Goal: Check status: Check status

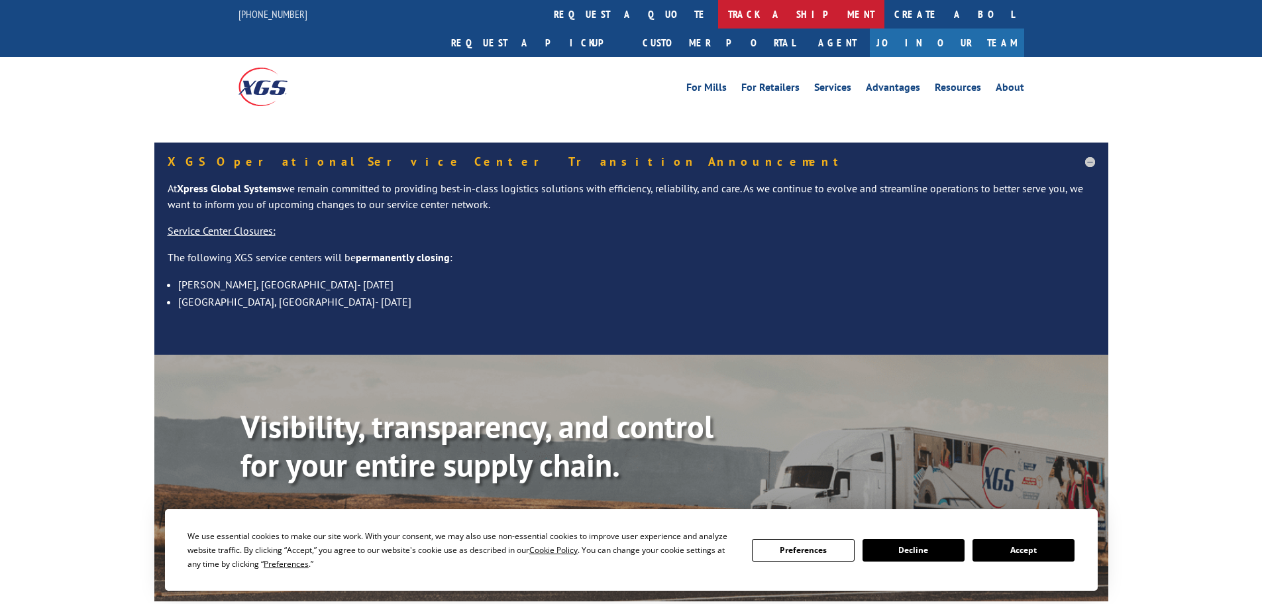
click at [718, 13] on link "track a shipment" at bounding box center [801, 14] width 166 height 28
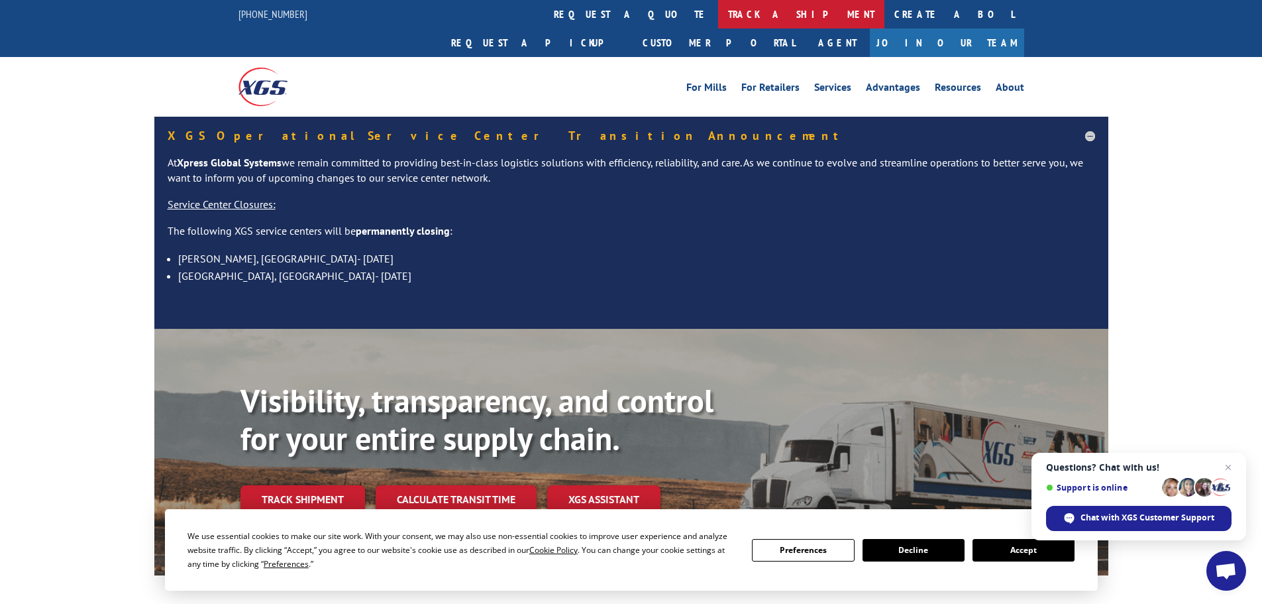
click at [718, 13] on link "track a shipment" at bounding box center [801, 14] width 166 height 28
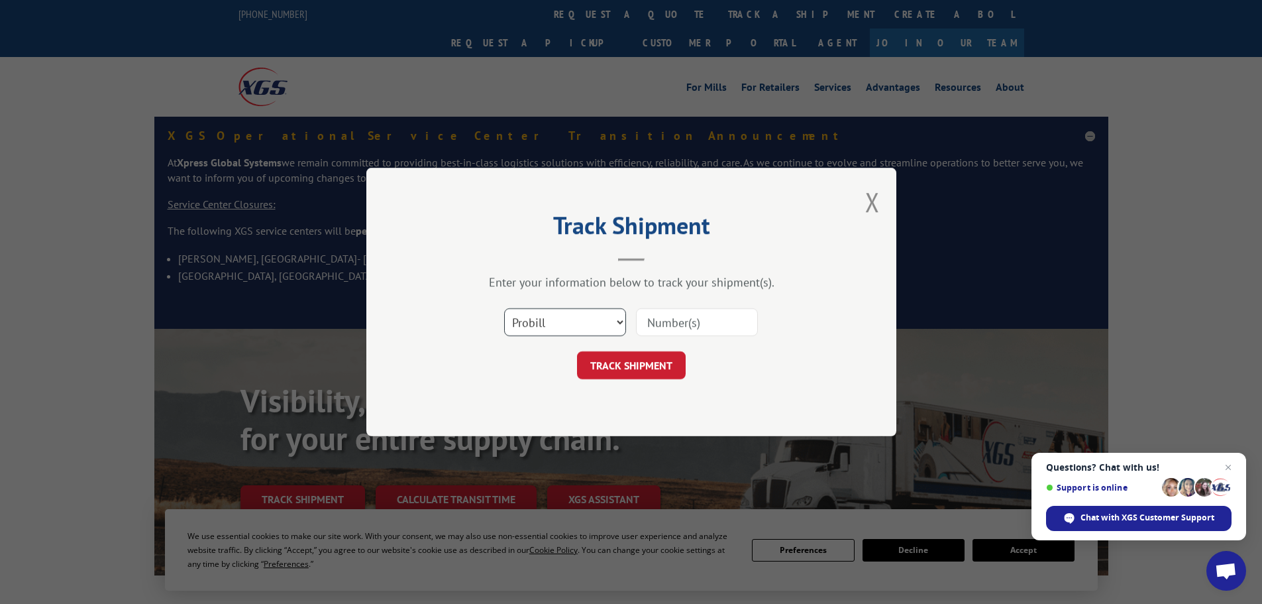
click at [566, 326] on select "Select category... Probill BOL PO" at bounding box center [565, 322] width 122 height 28
select select "bol"
click at [504, 308] on select "Select category... Probill BOL PO" at bounding box center [565, 322] width 122 height 28
click at [661, 317] on input at bounding box center [697, 322] width 122 height 28
paste input "6003018"
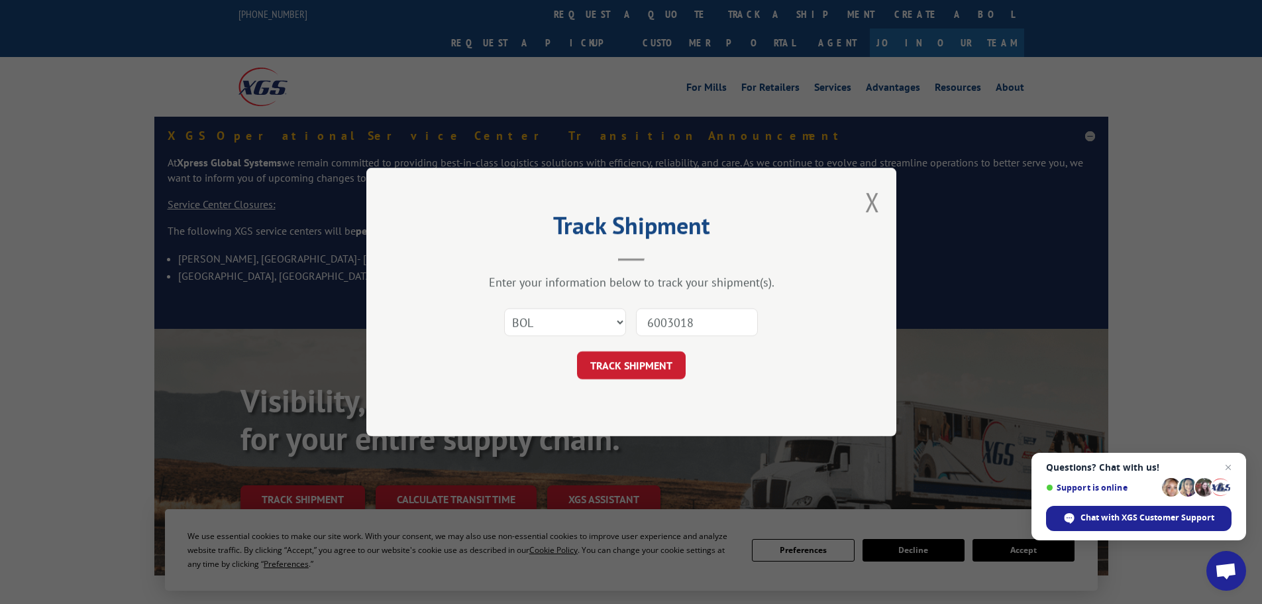
click at [649, 321] on input "6003018" at bounding box center [697, 322] width 122 height 28
type input "6003018"
click at [639, 370] on button "TRACK SHIPMENT" at bounding box center [631, 365] width 109 height 28
